Goal: Task Accomplishment & Management: Use online tool/utility

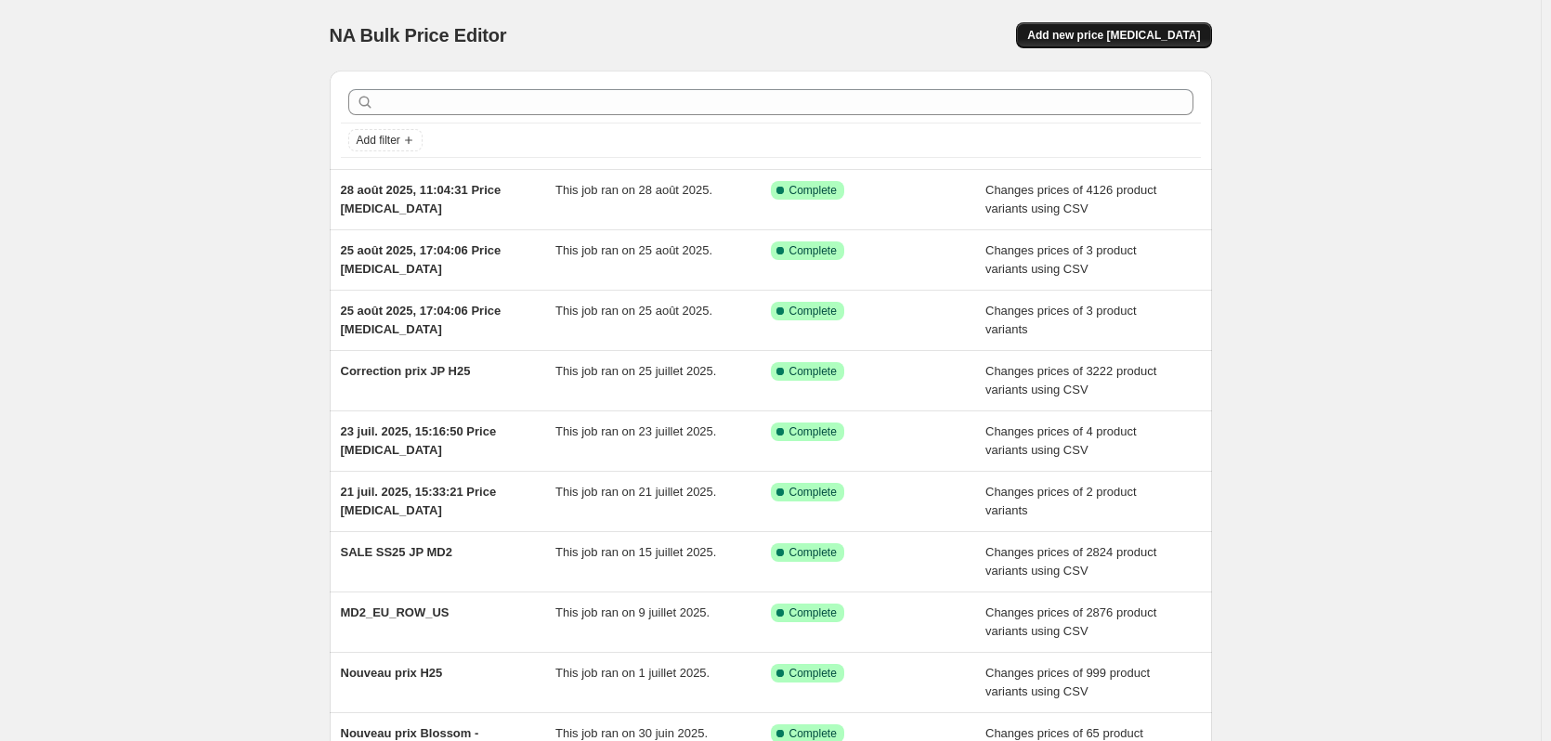
click at [1101, 27] on button "Add new price [MEDICAL_DATA]" at bounding box center [1113, 35] width 195 height 26
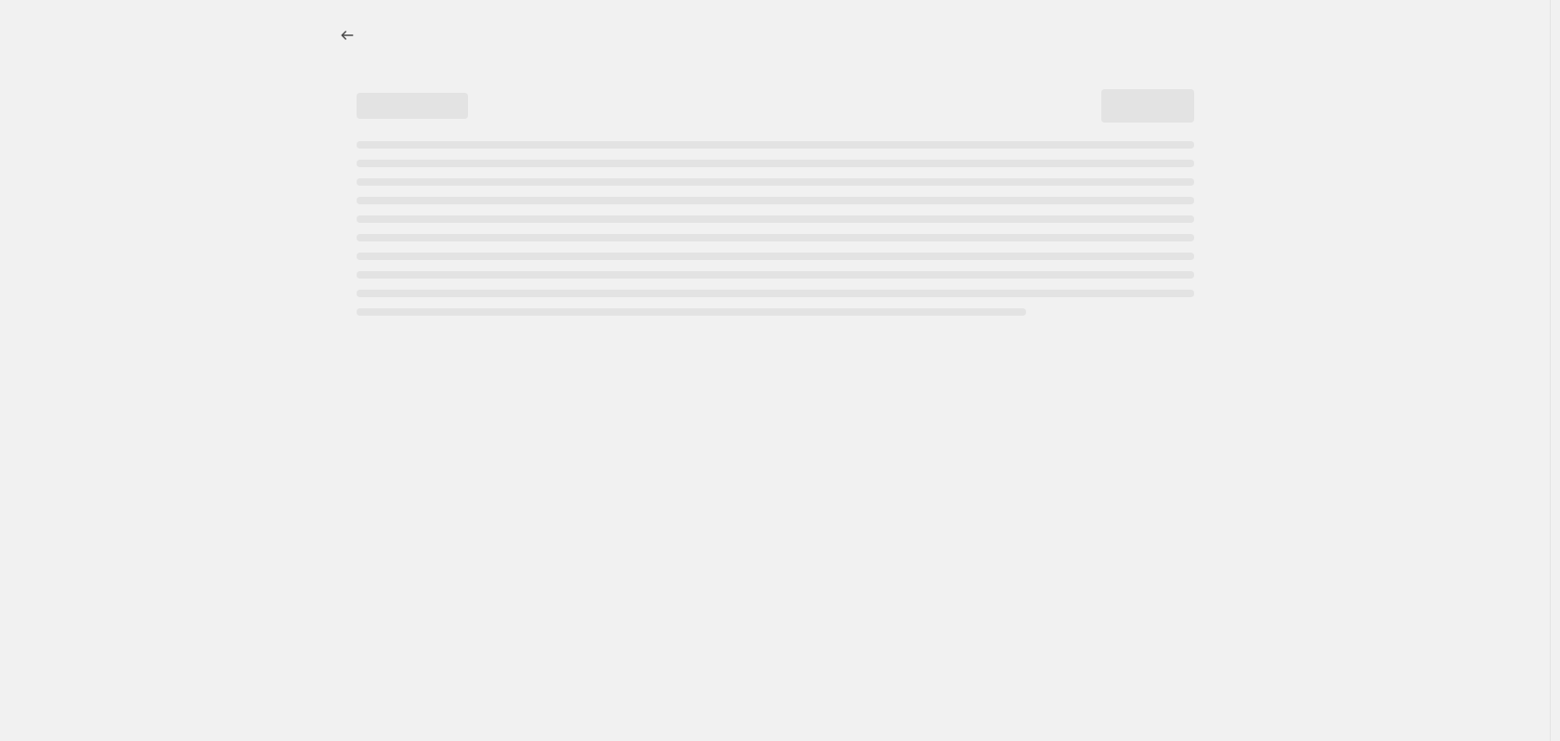
select select "percentage"
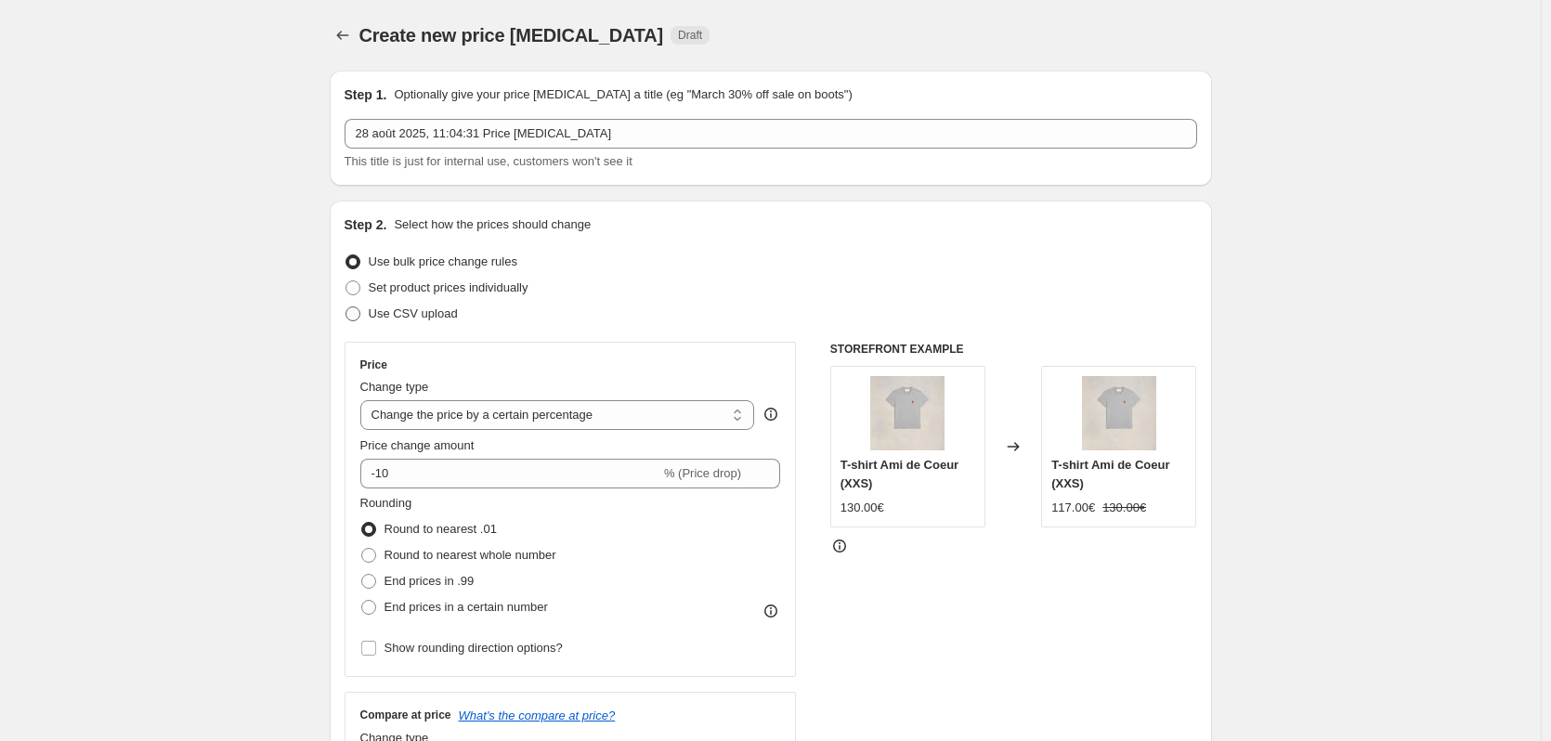
click at [416, 318] on span "Use CSV upload" at bounding box center [413, 313] width 89 height 14
click at [346, 307] on input "Use CSV upload" at bounding box center [345, 306] width 1 height 1
radio input "true"
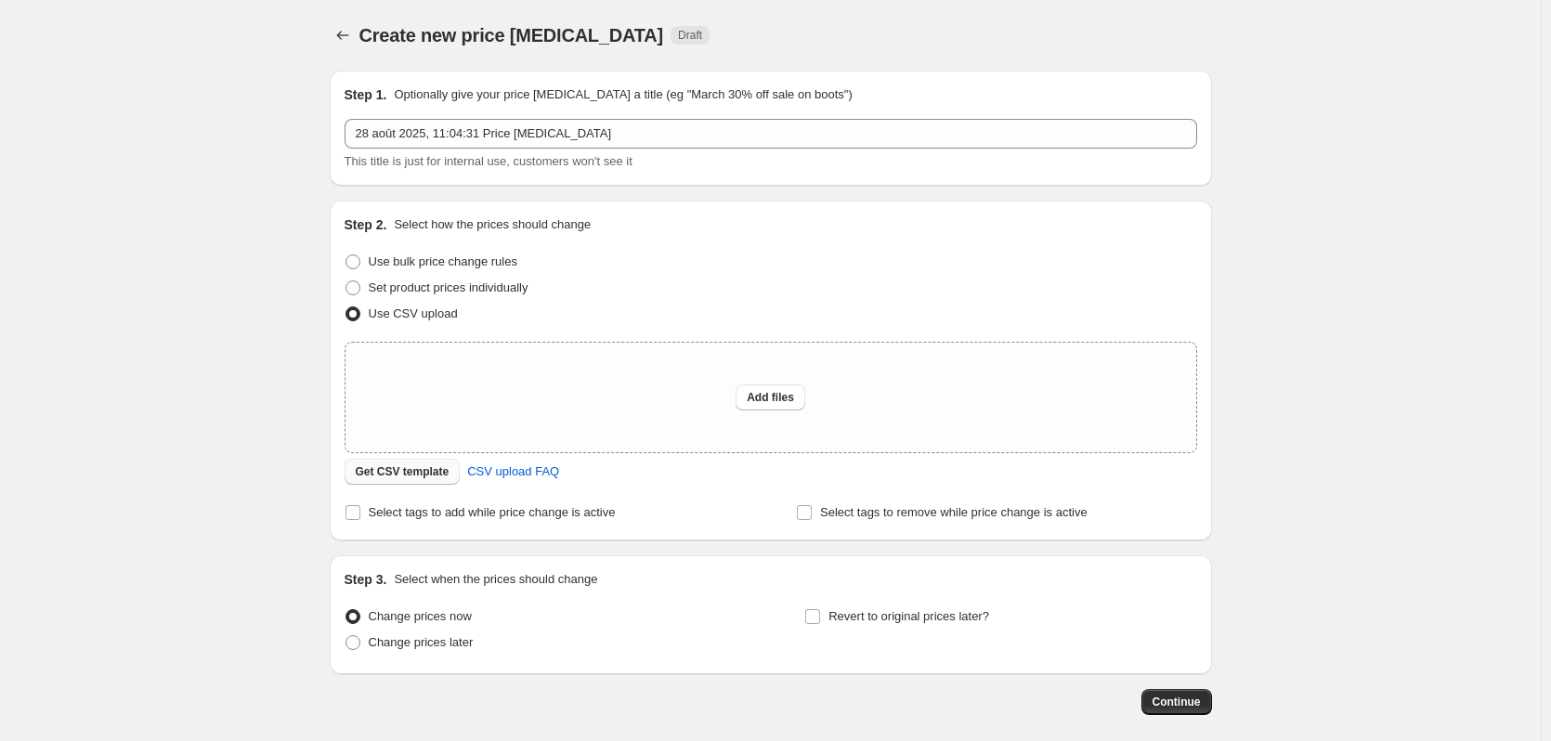
click at [441, 469] on span "Get CSV template" at bounding box center [403, 471] width 94 height 15
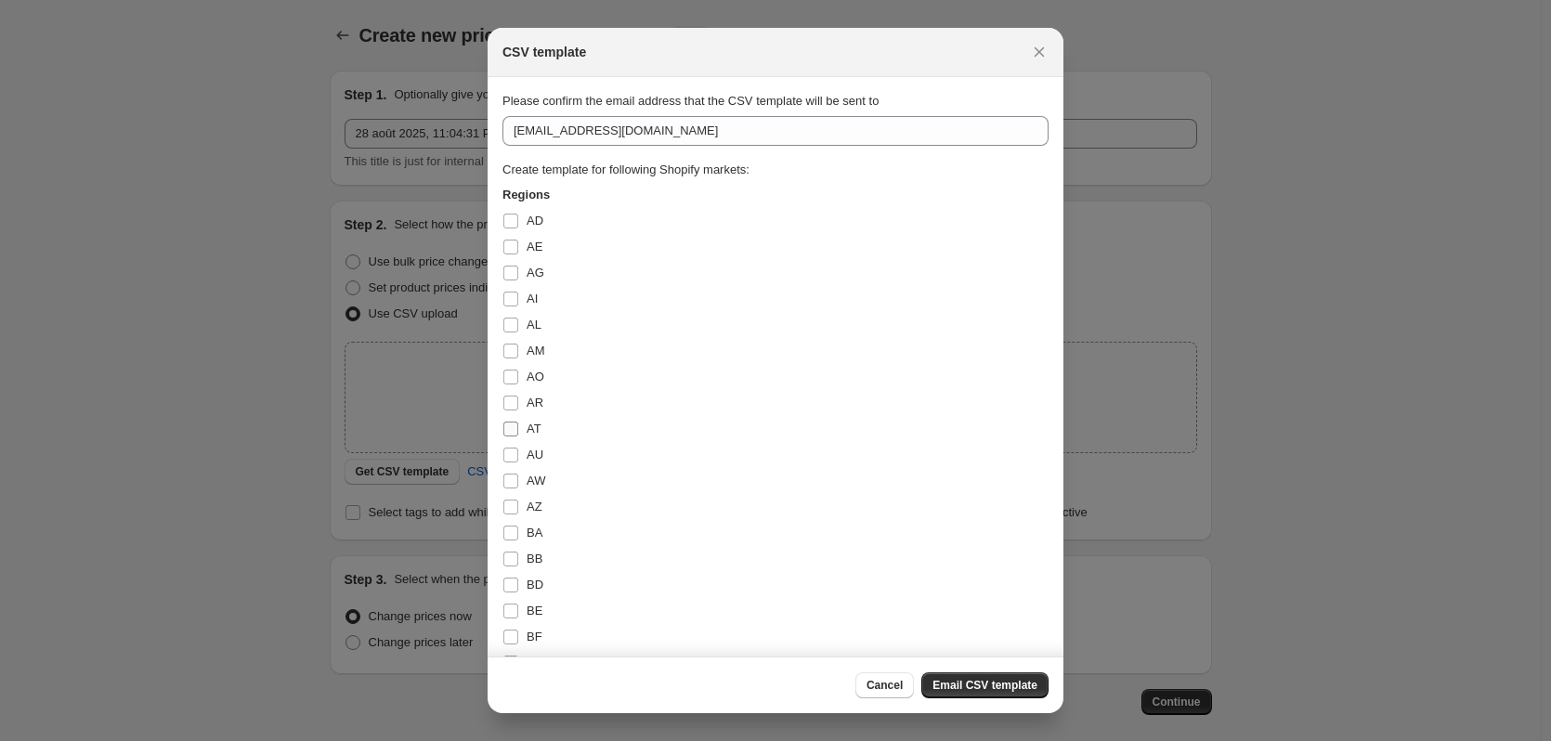
click at [509, 427] on input "AT" at bounding box center [510, 429] width 15 height 15
checkbox input "true"
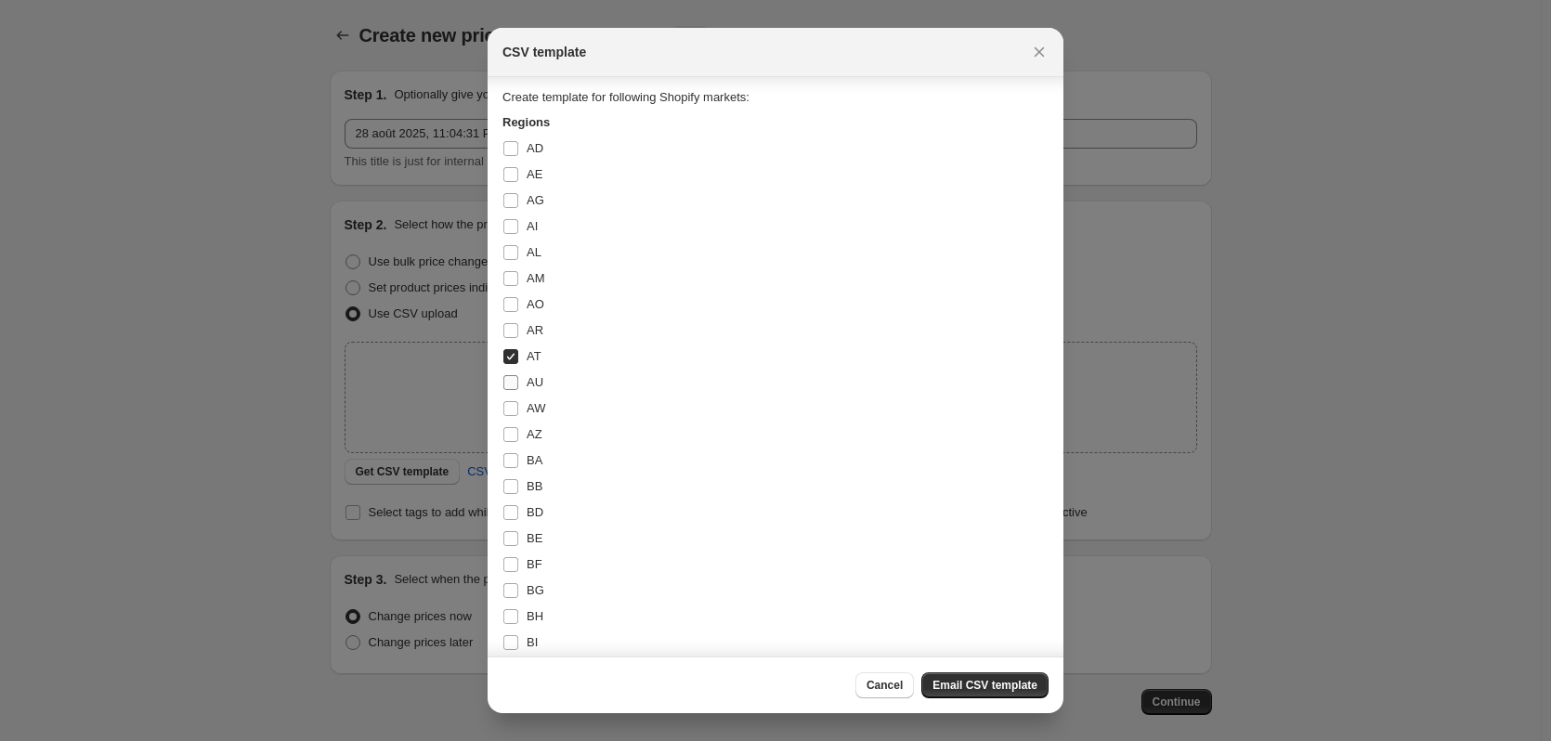
scroll to position [186, 0]
click at [510, 421] on input "BE" at bounding box center [510, 425] width 15 height 15
checkbox input "true"
click at [506, 409] on input "DE" at bounding box center [510, 410] width 15 height 15
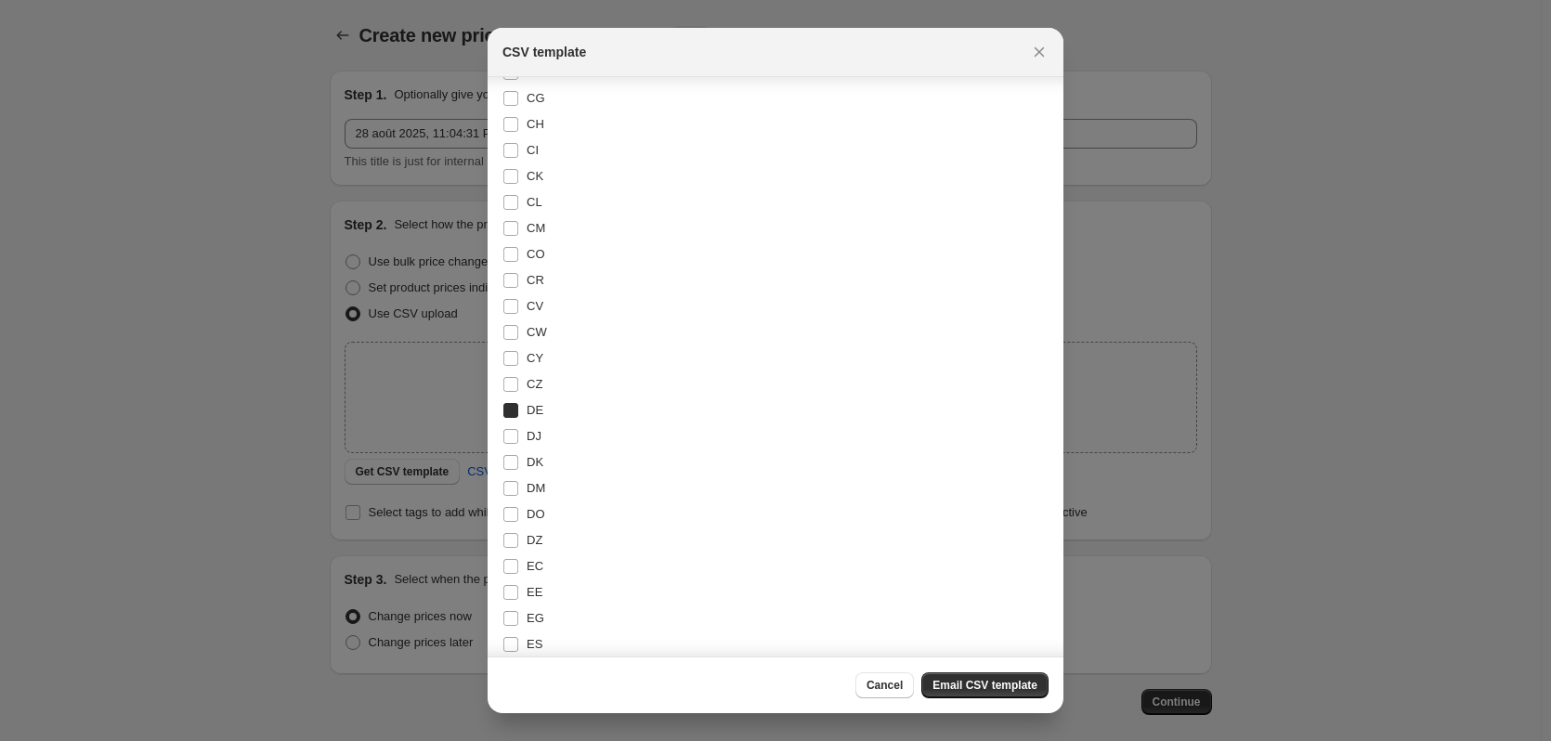
checkbox input "true"
click at [508, 643] on input "ES" at bounding box center [510, 644] width 15 height 15
checkbox input "true"
click at [509, 625] on input "IT" at bounding box center [510, 625] width 15 height 15
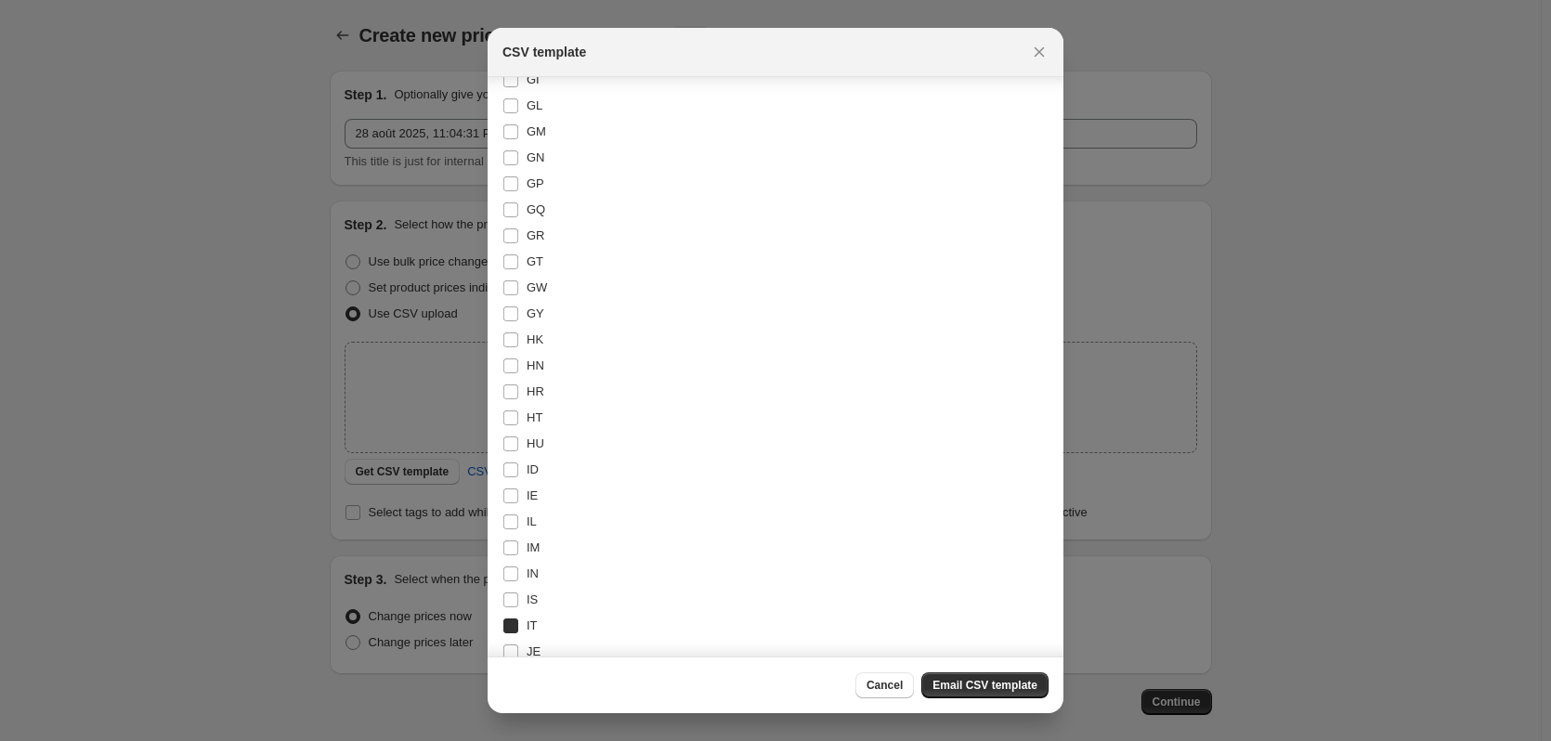
checkbox input "true"
click at [515, 338] on input "[GEOGRAPHIC_DATA]" at bounding box center [510, 335] width 15 height 15
checkbox input "true"
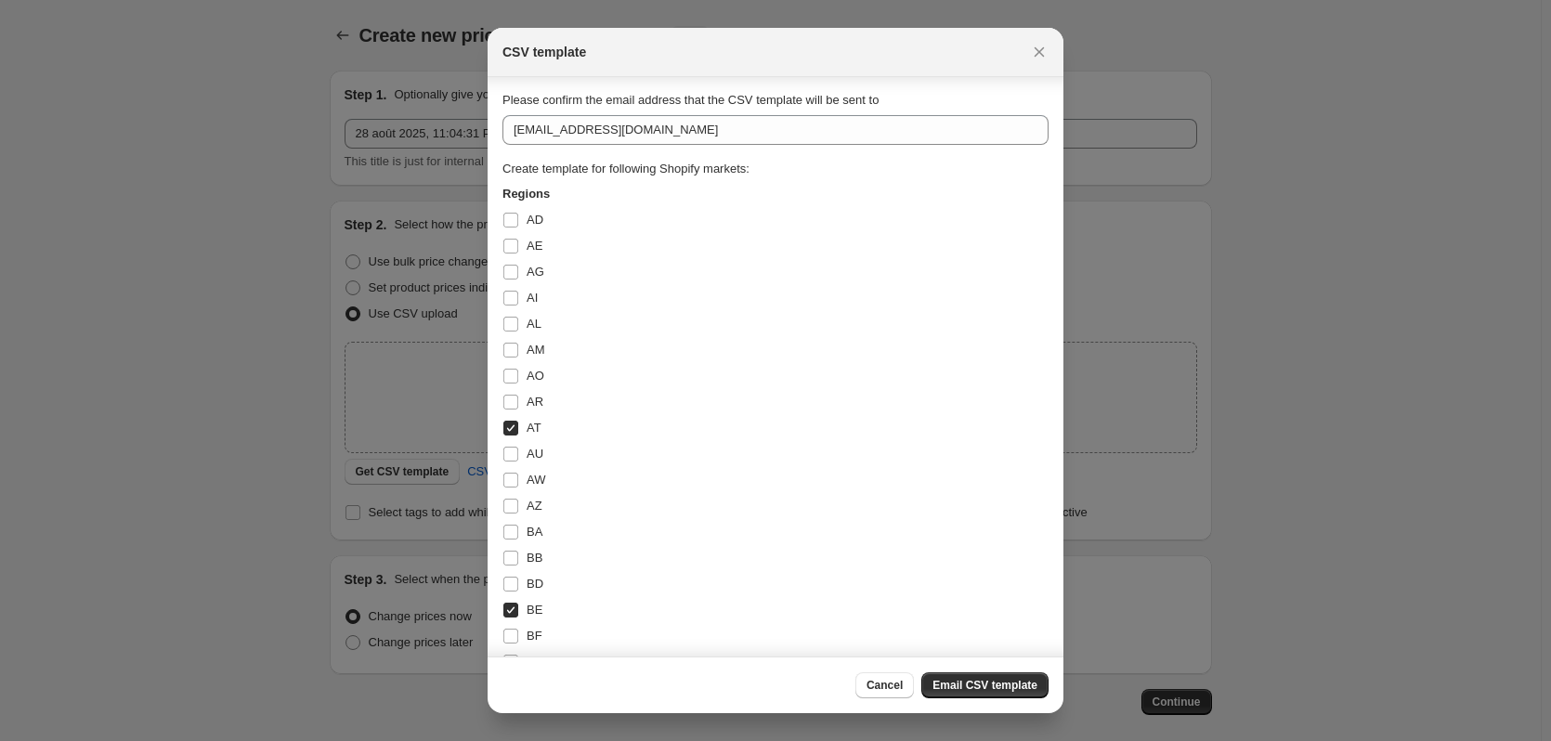
scroll to position [0, 0]
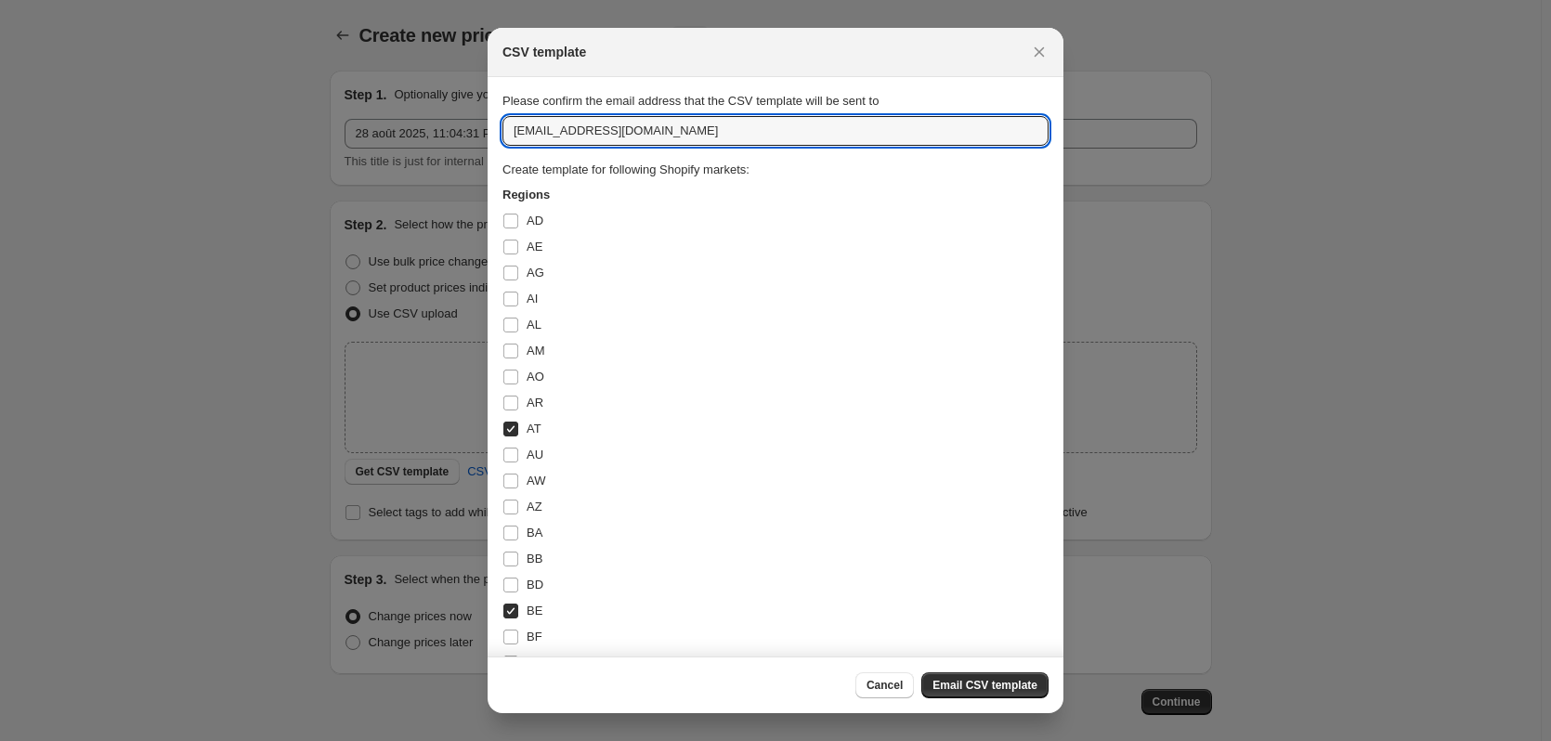
drag, startPoint x: 553, startPoint y: 137, endPoint x: 395, endPoint y: 97, distance: 163.7
type input "[EMAIL_ADDRESS][DOMAIN_NAME]"
click at [1012, 688] on span "Email CSV template" at bounding box center [984, 685] width 105 height 15
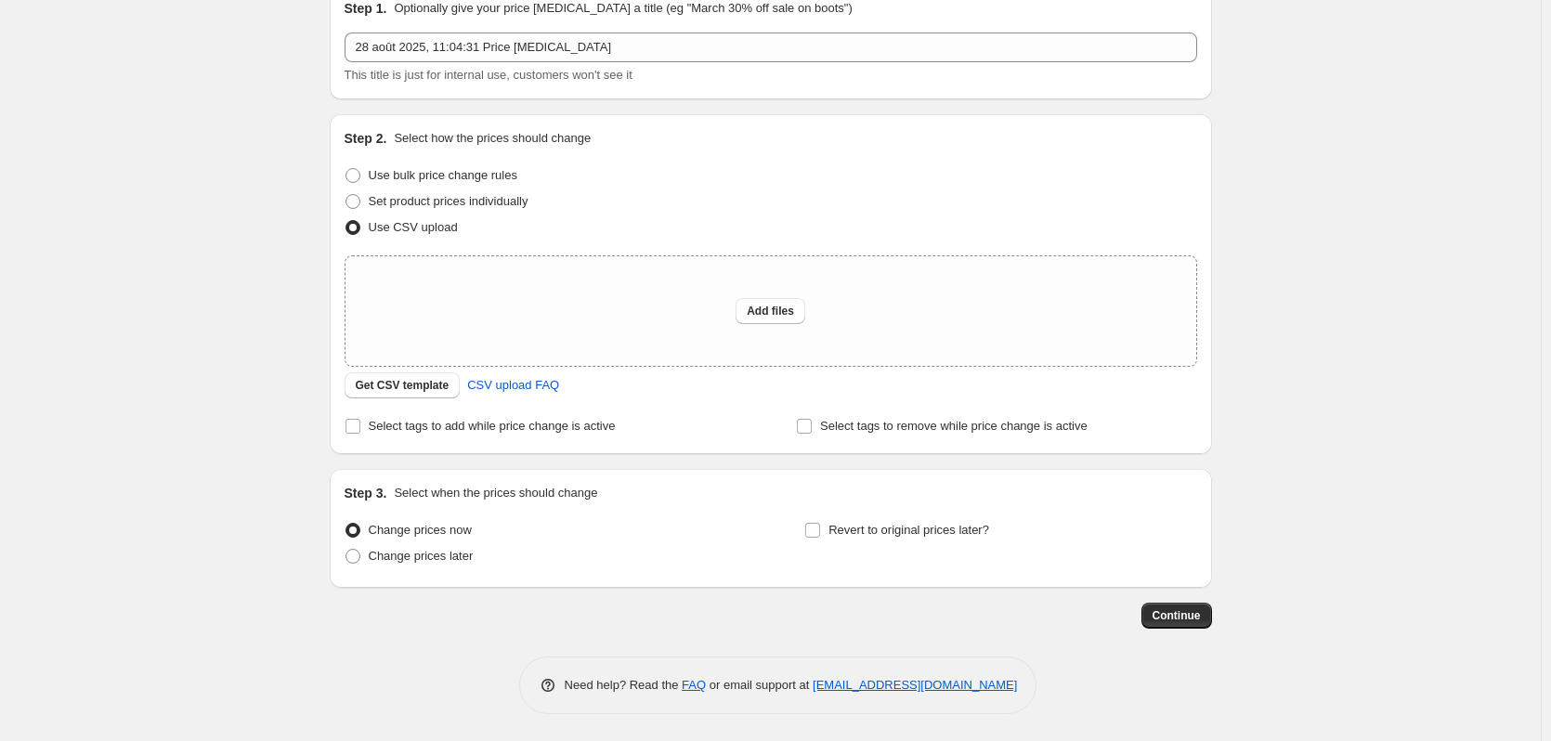
scroll to position [87, 0]
click at [769, 316] on span "Add files" at bounding box center [769, 310] width 47 height 15
type input "C:\fakepath\correction prix PVE.csv"
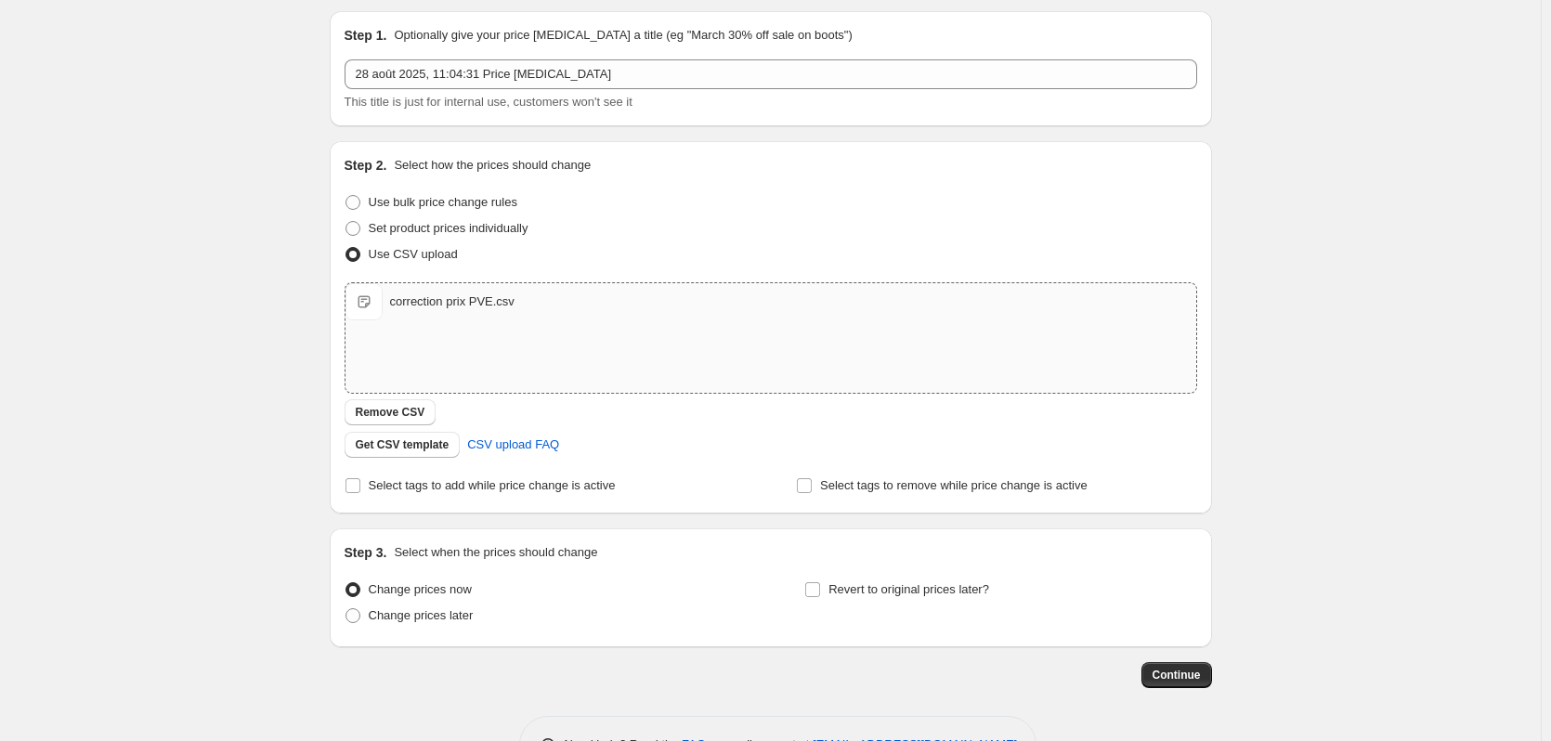
scroll to position [120, 0]
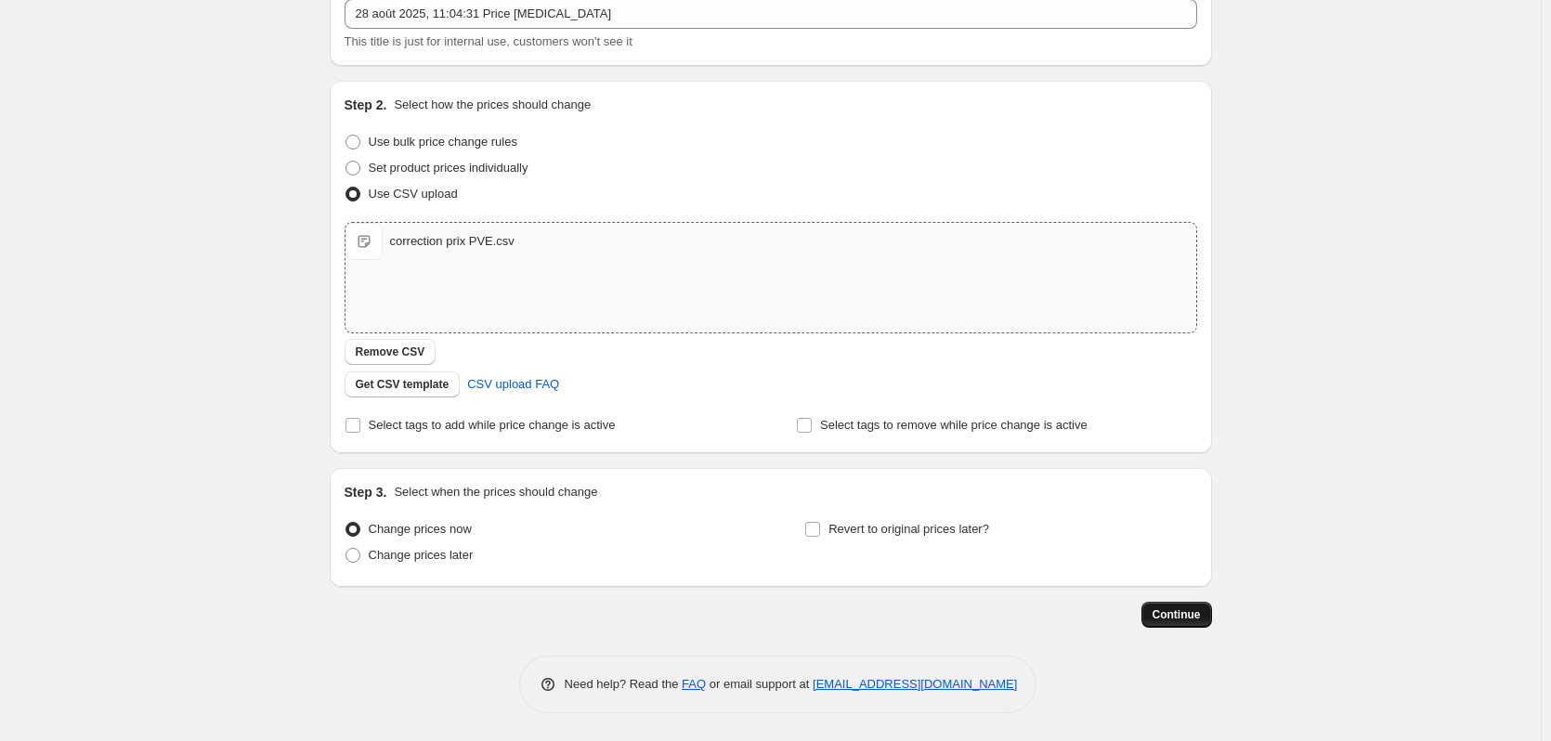
click at [1180, 617] on span "Continue" at bounding box center [1176, 614] width 48 height 15
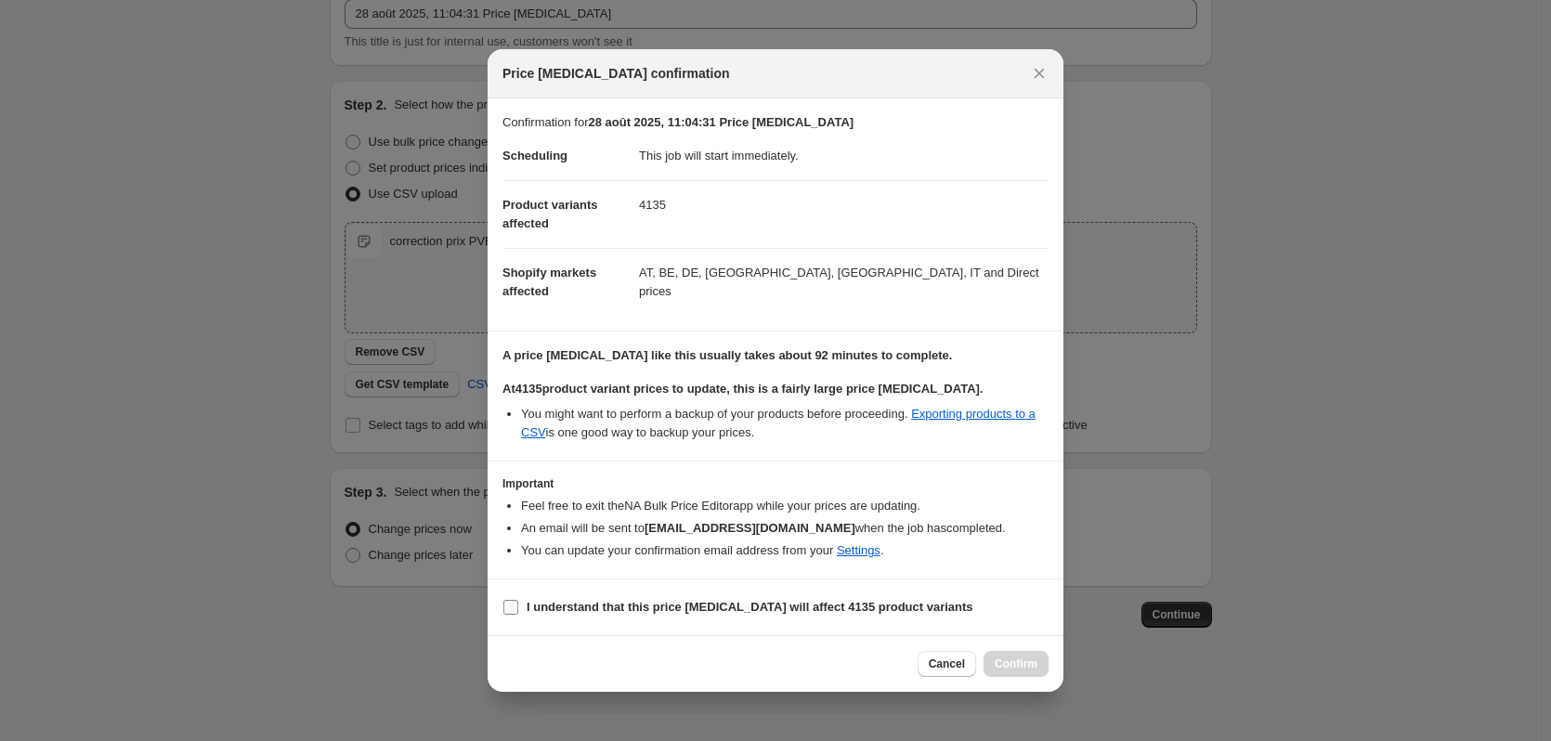
click at [525, 595] on label "I understand that this price [MEDICAL_DATA] will affect 4135 product variants" at bounding box center [737, 607] width 471 height 26
click at [518, 600] on input "I understand that this price [MEDICAL_DATA] will affect 4135 product variants" at bounding box center [510, 607] width 15 height 15
checkbox input "true"
click at [1020, 662] on span "Confirm" at bounding box center [1015, 663] width 43 height 15
